Goal: Answer question/provide support: Share knowledge or assist other users

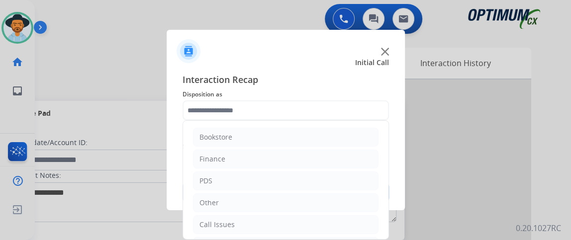
scroll to position [65, 0]
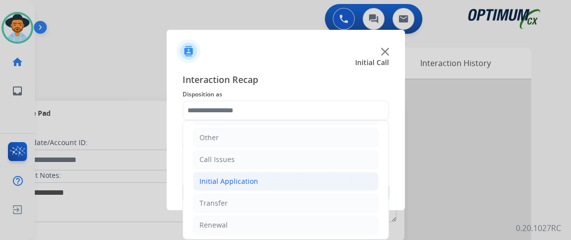
click at [323, 179] on li "Initial Application" at bounding box center [285, 181] width 185 height 19
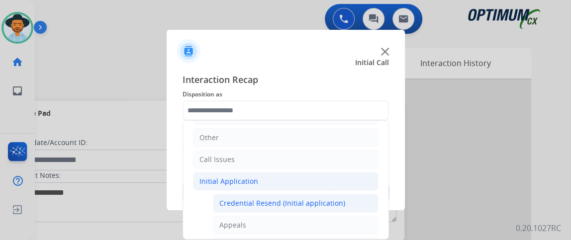
click at [316, 201] on div "Credential Resend (Initial application)" at bounding box center [282, 203] width 126 height 10
type input "**********"
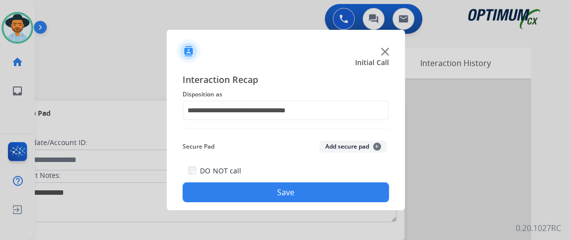
click at [316, 201] on button "Save" at bounding box center [285, 192] width 206 height 20
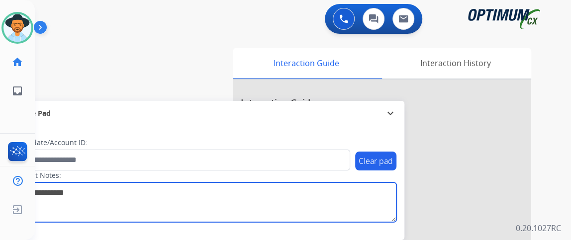
click at [317, 201] on textarea at bounding box center [204, 202] width 384 height 40
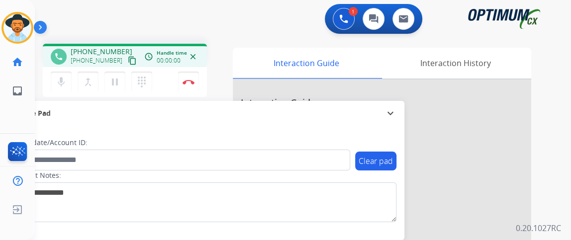
click at [128, 59] on mat-icon "content_copy" at bounding box center [132, 60] width 9 height 9
click at [128, 62] on mat-icon "content_copy" at bounding box center [132, 60] width 9 height 9
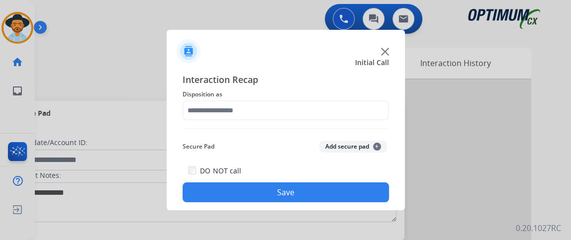
click at [232, 98] on span "Disposition as" at bounding box center [285, 94] width 206 height 12
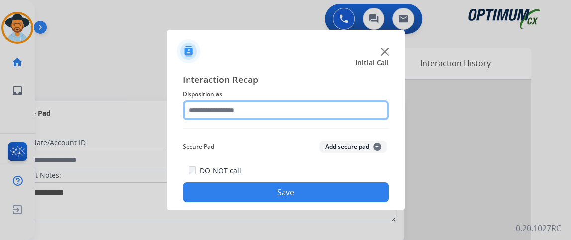
click at [232, 106] on input "text" at bounding box center [285, 110] width 206 height 20
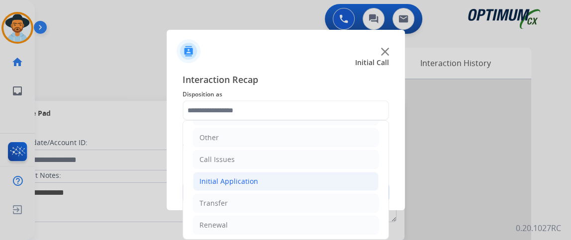
click at [328, 176] on li "Initial Application" at bounding box center [285, 181] width 185 height 19
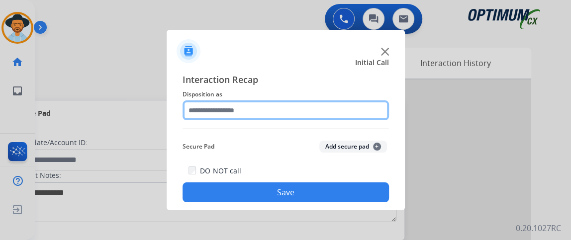
click at [313, 119] on input "text" at bounding box center [285, 110] width 206 height 20
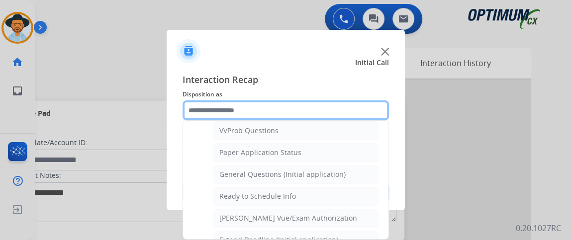
scroll to position [571, 0]
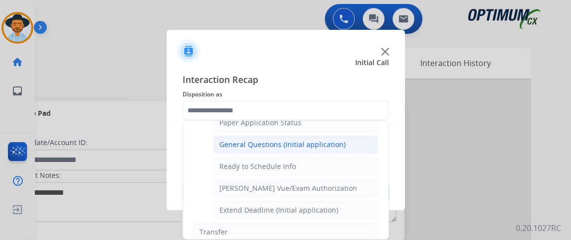
click at [330, 142] on li "General Questions (Initial application)" at bounding box center [296, 144] width 166 height 19
type input "**********"
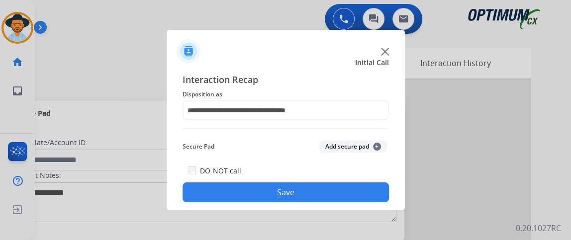
click at [315, 193] on button "Save" at bounding box center [285, 192] width 206 height 20
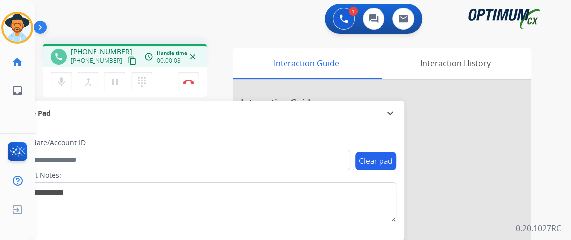
click at [128, 57] on mat-icon "content_copy" at bounding box center [132, 60] width 9 height 9
click at [128, 62] on mat-icon "content_copy" at bounding box center [132, 60] width 9 height 9
click at [63, 83] on mat-icon "mic" at bounding box center [61, 82] width 12 height 12
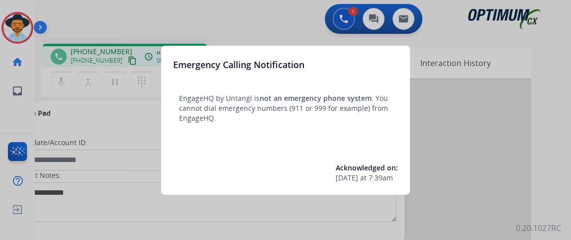
click at [466, 143] on div at bounding box center [285, 120] width 571 height 240
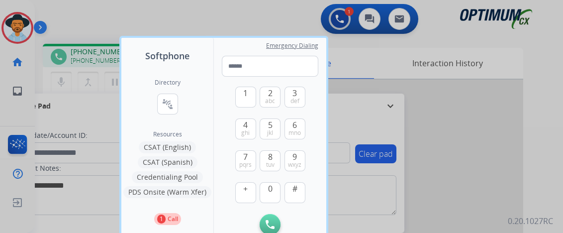
click at [466, 143] on div at bounding box center [281, 116] width 563 height 233
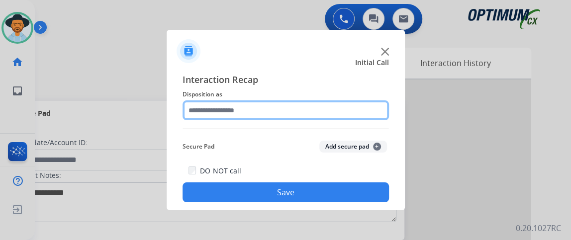
click at [265, 109] on input "text" at bounding box center [285, 110] width 206 height 20
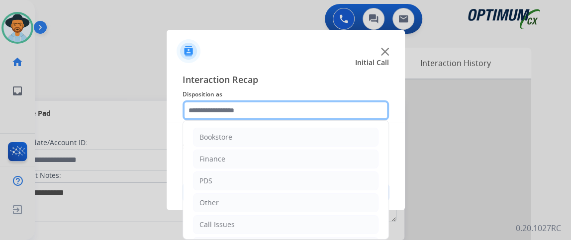
scroll to position [65, 0]
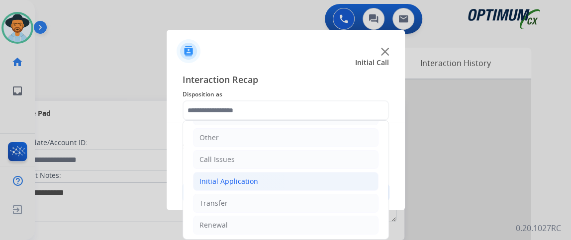
click at [341, 182] on li "Initial Application" at bounding box center [285, 181] width 185 height 19
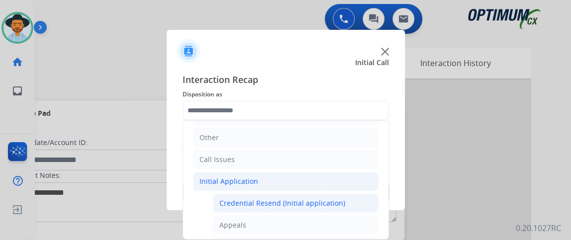
click at [338, 202] on div "Credential Resend (Initial application)" at bounding box center [282, 203] width 126 height 10
type input "**********"
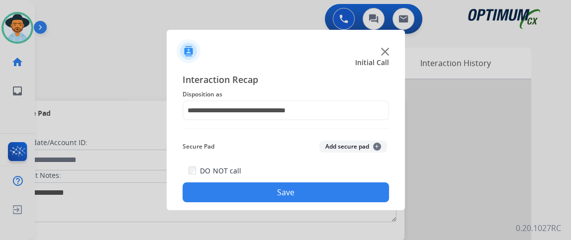
click at [338, 197] on button "Save" at bounding box center [285, 192] width 206 height 20
